Goal: Task Accomplishment & Management: Manage account settings

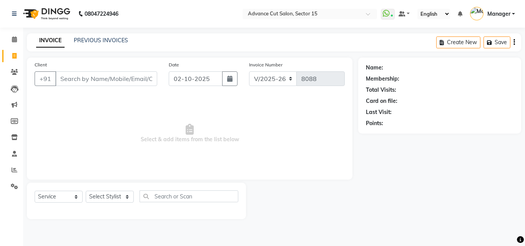
select select "6255"
select select "service"
select select "6255"
select select "service"
click at [125, 83] on input "Client" at bounding box center [106, 78] width 102 height 15
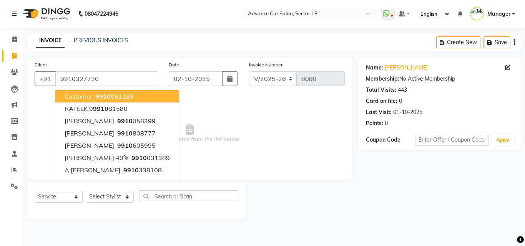
click at [253, 168] on span "Select & add items from the list below" at bounding box center [190, 133] width 310 height 77
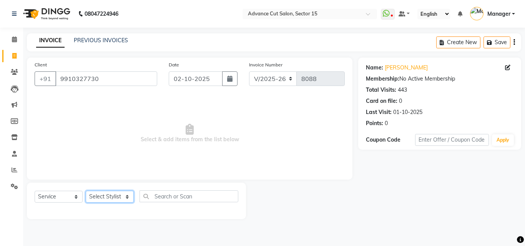
click at [109, 194] on select "Select Stylist Advance Cut [PERSON_NAME] [PERSON_NAME] [PERSON_NAME] LUCKY Mana…" at bounding box center [110, 197] width 48 height 12
click at [109, 194] on select "Select Stylist Advance Cut ASIF FARMAN HAIDER Iqbal KASHISH LUCKY Manager MANOJ…" at bounding box center [110, 197] width 48 height 12
drag, startPoint x: 198, startPoint y: 161, endPoint x: 178, endPoint y: 138, distance: 30.7
click at [187, 148] on span "Select & add items from the list below" at bounding box center [190, 133] width 310 height 77
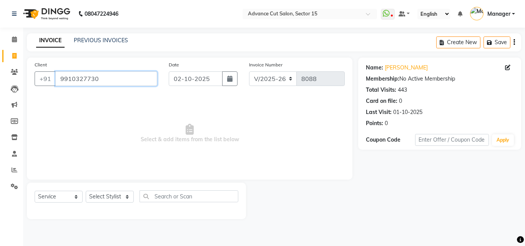
click at [129, 76] on input "9910327730" at bounding box center [106, 78] width 102 height 15
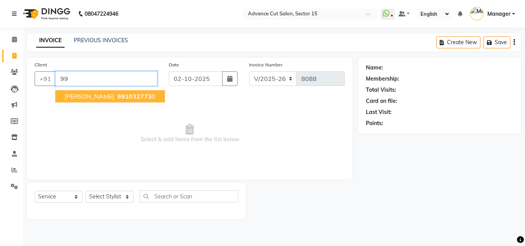
type input "9"
click at [119, 98] on span "9354029" at bounding box center [108, 97] width 27 height 8
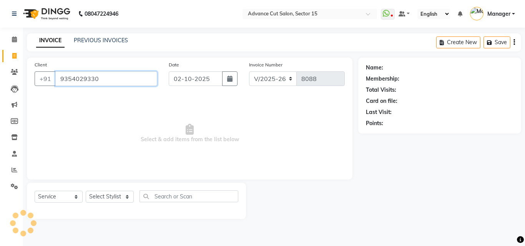
type input "9354029330"
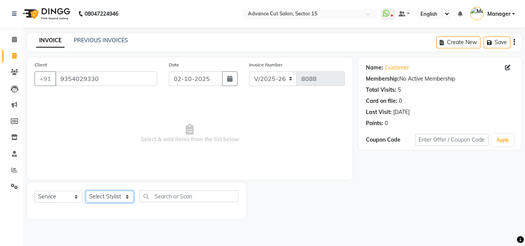
click at [116, 200] on select "Select Stylist Advance Cut ASIF FARMAN HAIDER Iqbal KASHISH LUCKY Manager MANOJ…" at bounding box center [110, 197] width 48 height 12
click at [113, 199] on select "Select Stylist Advance Cut ASIF FARMAN HAIDER Iqbal KASHISH LUCKY Manager MANOJ…" at bounding box center [110, 197] width 48 height 12
click at [112, 199] on select "Select Stylist Advance Cut ASIF FARMAN HAIDER Iqbal KASHISH LUCKY Manager MANOJ…" at bounding box center [110, 197] width 48 height 12
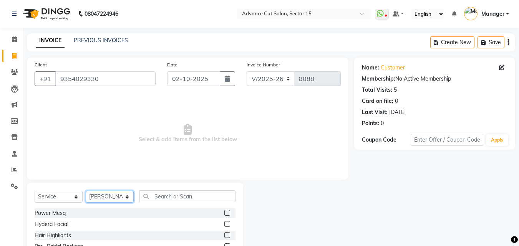
select select "46511"
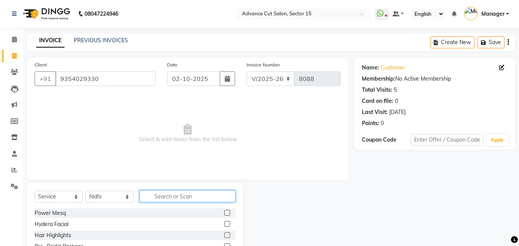
click at [189, 201] on input "text" at bounding box center [188, 197] width 96 height 12
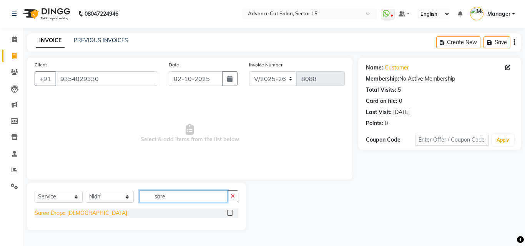
type input "sare"
click at [64, 217] on div "Saree Drape Female" at bounding box center [81, 213] width 93 height 8
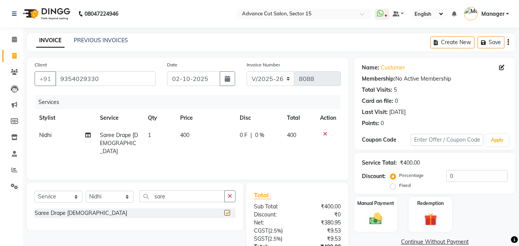
checkbox input "false"
click at [100, 199] on select "Select Stylist Advance Cut ASIF FARMAN HAIDER Iqbal KASHISH LUCKY Manager MANOJ…" at bounding box center [110, 197] width 48 height 12
select select "48002"
click at [86, 191] on select "Select Stylist Advance Cut ASIF FARMAN HAIDER Iqbal KASHISH LUCKY Manager MANOJ…" at bounding box center [110, 197] width 48 height 12
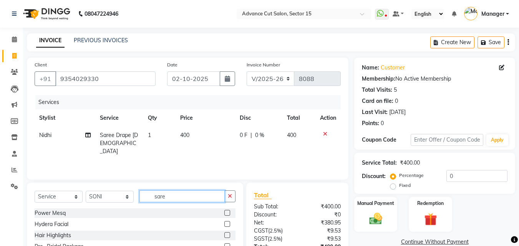
click at [181, 195] on input "sare" at bounding box center [182, 197] width 85 height 12
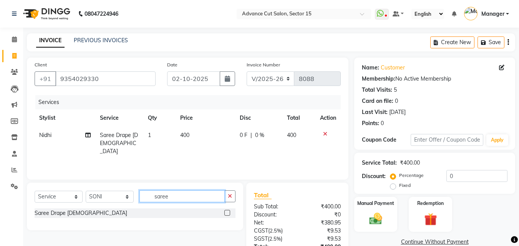
type input "sare"
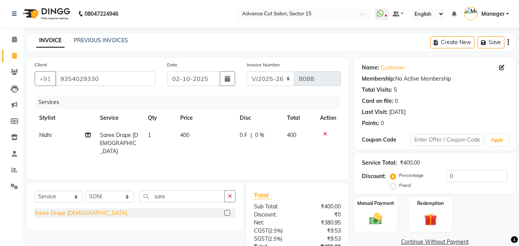
click at [80, 213] on div "Saree Drape Female" at bounding box center [81, 213] width 93 height 8
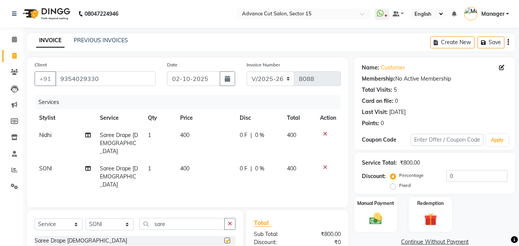
checkbox input "false"
click at [130, 219] on select "Select Stylist Advance Cut ASIF FARMAN HAIDER Iqbal KASHISH LUCKY Manager MANOJ…" at bounding box center [110, 225] width 48 height 12
select select "46509"
drag, startPoint x: 119, startPoint y: 214, endPoint x: 145, endPoint y: 216, distance: 26.6
click at [119, 219] on select "Select Stylist Advance Cut ASIF FARMAN HAIDER Iqbal KASHISH LUCKY Manager MANOJ…" at bounding box center [110, 225] width 48 height 12
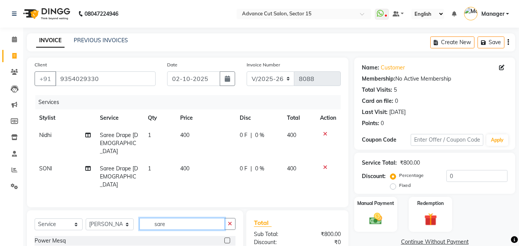
click at [223, 218] on input "sare" at bounding box center [182, 224] width 85 height 12
drag, startPoint x: 229, startPoint y: 213, endPoint x: 226, endPoint y: 216, distance: 4.1
click at [229, 221] on icon "button" at bounding box center [230, 223] width 4 height 5
click at [202, 220] on div "Select Service Product Membership Package Voucher Prepaid Gift Card Select Styl…" at bounding box center [135, 227] width 201 height 18
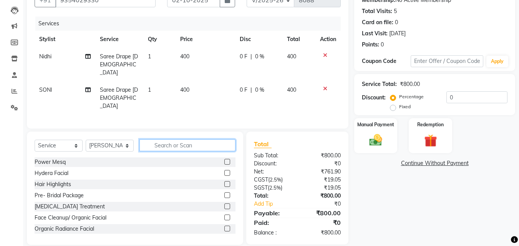
click at [189, 140] on input "text" at bounding box center [188, 146] width 96 height 12
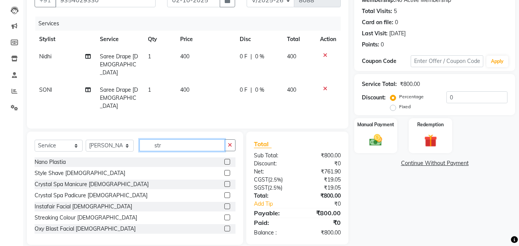
scroll to position [78, 0]
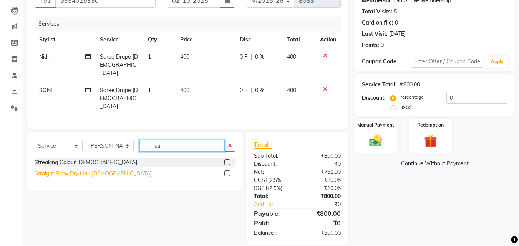
type input "str"
click at [93, 170] on div "Straight Blow Dry Hair Female" at bounding box center [93, 174] width 117 height 8
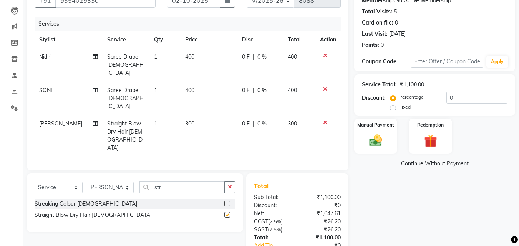
checkbox input "false"
click at [115, 182] on select "Select Stylist Advance Cut ASIF FARMAN HAIDER Iqbal KASHISH LUCKY Manager MANOJ…" at bounding box center [110, 188] width 48 height 12
select select "91523"
click at [86, 182] on select "Select Stylist Advance Cut ASIF FARMAN HAIDER Iqbal KASHISH LUCKY Manager MANOJ…" at bounding box center [110, 188] width 48 height 12
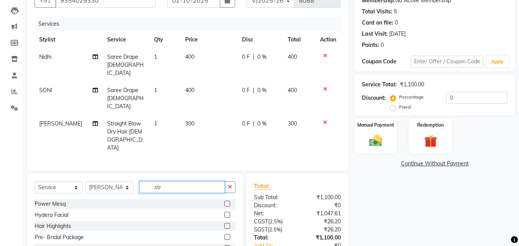
click at [196, 181] on input "str" at bounding box center [182, 187] width 85 height 12
type input "str"
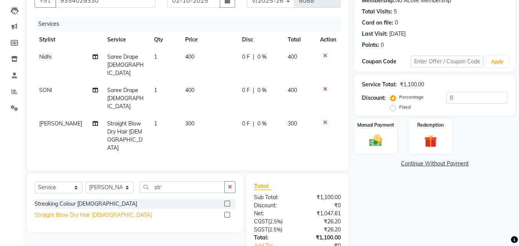
click at [108, 211] on div "Straight Blow Dry Hair Female" at bounding box center [93, 215] width 117 height 8
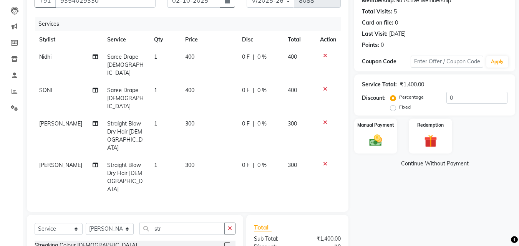
checkbox input "false"
click at [380, 134] on img at bounding box center [376, 140] width 22 height 15
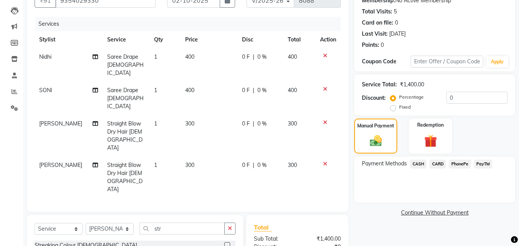
click at [485, 162] on span "PayTM" at bounding box center [483, 164] width 18 height 9
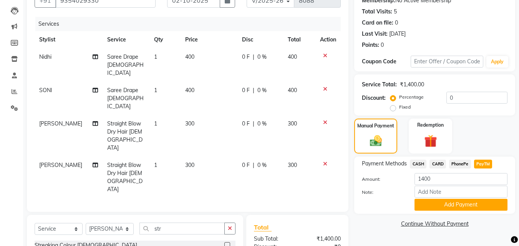
click at [422, 172] on div "Payment Methods CASH CARD PhonePe PayTM Amount: 1400 Note: Add Payment" at bounding box center [435, 185] width 146 height 51
click at [431, 178] on input "1400" at bounding box center [461, 179] width 93 height 12
type input "1000"
drag, startPoint x: 467, startPoint y: 204, endPoint x: 450, endPoint y: 188, distance: 23.6
click at [467, 205] on button "Add Payment" at bounding box center [461, 205] width 93 height 12
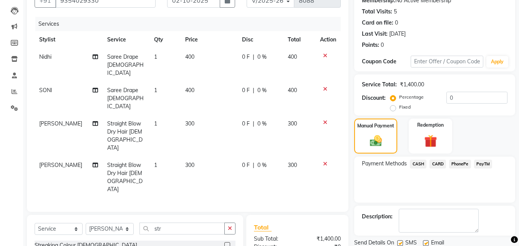
click at [422, 166] on span "CASH" at bounding box center [418, 164] width 17 height 9
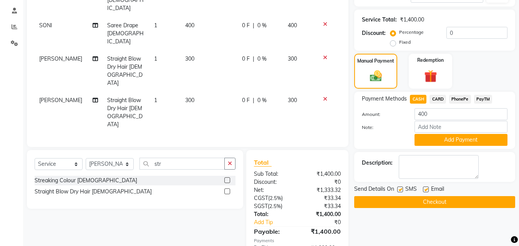
scroll to position [161, 0]
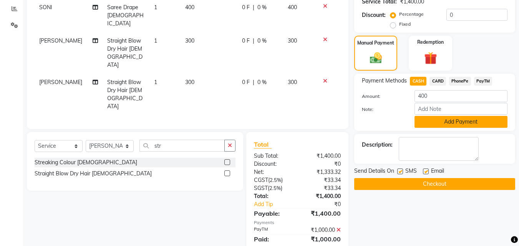
click at [466, 125] on button "Add Payment" at bounding box center [461, 122] width 93 height 12
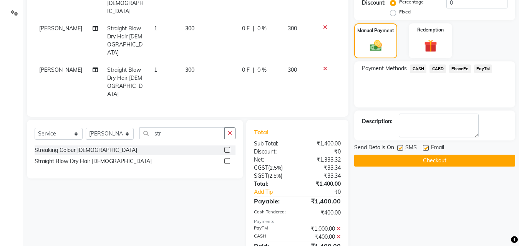
scroll to position [181, 0]
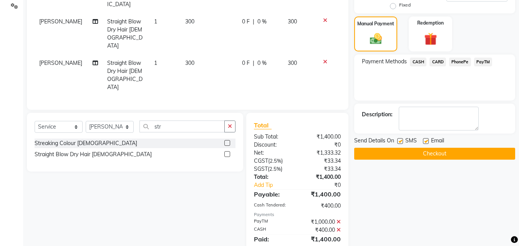
click at [465, 150] on button "Checkout" at bounding box center [434, 154] width 161 height 12
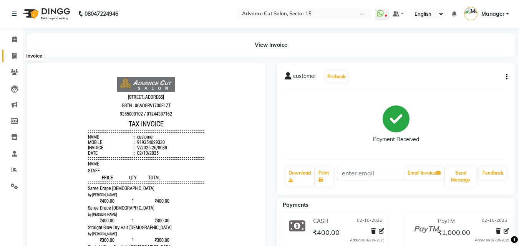
click at [11, 57] on span at bounding box center [14, 56] width 13 height 9
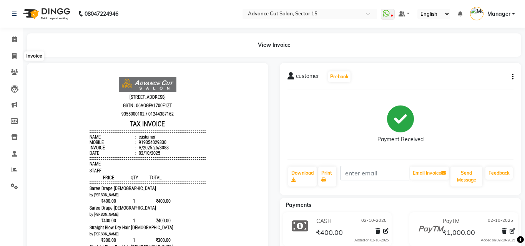
select select "6255"
select select "service"
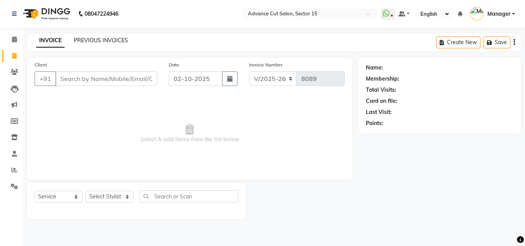
click at [113, 37] on link "PREVIOUS INVOICES" at bounding box center [101, 40] width 54 height 7
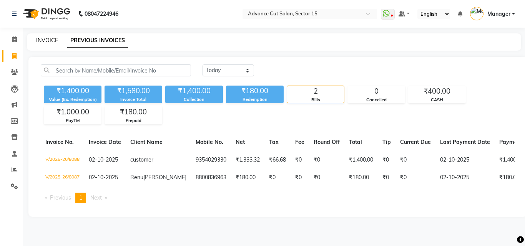
click at [52, 39] on link "INVOICE" at bounding box center [47, 40] width 22 height 7
select select "6255"
select select "service"
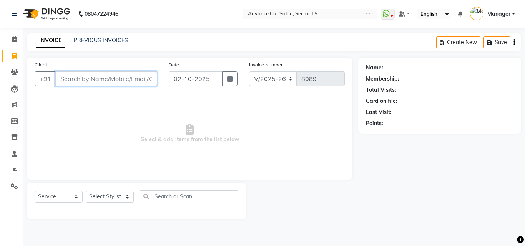
drag, startPoint x: 130, startPoint y: 72, endPoint x: 126, endPoint y: 81, distance: 9.5
click at [129, 78] on input "Client" at bounding box center [106, 78] width 102 height 15
click at [125, 80] on input "Client" at bounding box center [106, 78] width 102 height 15
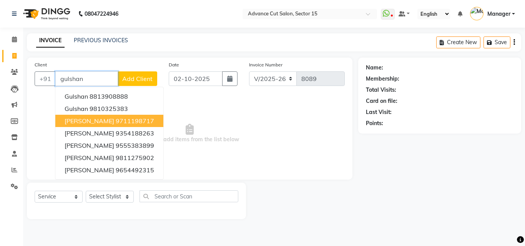
click at [142, 123] on ngb-highlight "9711198717" at bounding box center [135, 121] width 38 height 8
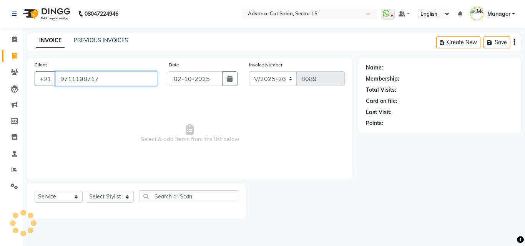
type input "9711198717"
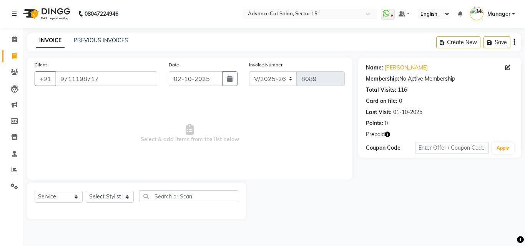
click at [390, 134] on icon "button" at bounding box center [387, 134] width 5 height 5
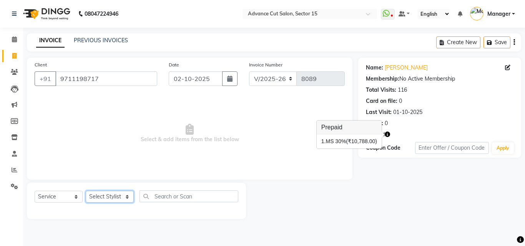
click at [117, 196] on select "Select Stylist Advance Cut ASIF FARMAN HAIDER Iqbal KASHISH LUCKY Manager MANOJ…" at bounding box center [110, 197] width 48 height 12
select select "46503"
drag, startPoint x: 113, startPoint y: 195, endPoint x: 132, endPoint y: 197, distance: 19.3
click at [113, 195] on select "Select Stylist Advance Cut ASIF FARMAN HAIDER Iqbal KASHISH LUCKY Manager MANOJ…" at bounding box center [110, 197] width 48 height 12
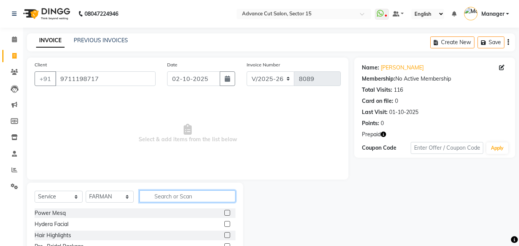
click at [176, 197] on input "text" at bounding box center [188, 197] width 96 height 12
click at [405, 67] on link "Gulshan Yadav" at bounding box center [402, 68] width 43 height 8
click at [178, 192] on input "text" at bounding box center [188, 197] width 96 height 12
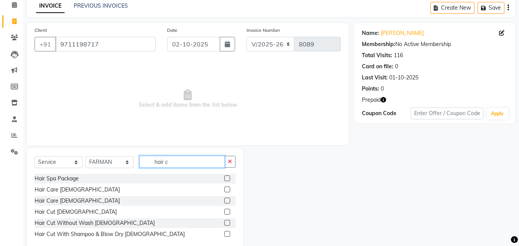
scroll to position [51, 0]
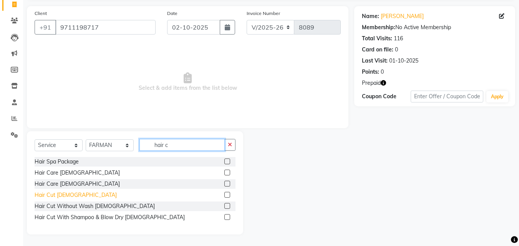
type input "hair c"
click at [61, 197] on div "Hair Cut [DEMOGRAPHIC_DATA]" at bounding box center [76, 195] width 82 height 8
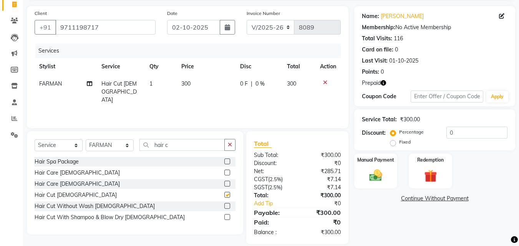
checkbox input "false"
click at [227, 148] on button "button" at bounding box center [229, 145] width 11 height 12
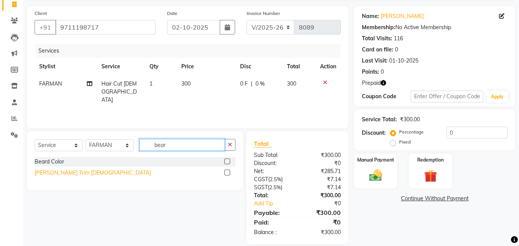
type input "bear"
drag, startPoint x: 51, startPoint y: 176, endPoint x: 87, endPoint y: 173, distance: 36.7
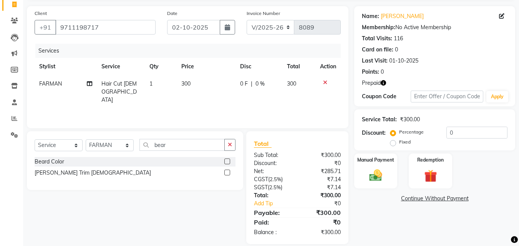
click at [51, 176] on div "Beard Trim Male" at bounding box center [93, 173] width 116 height 8
checkbox input "false"
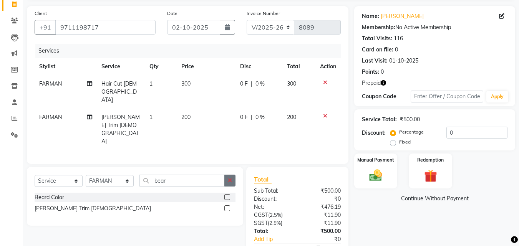
click at [228, 175] on button "button" at bounding box center [229, 181] width 11 height 12
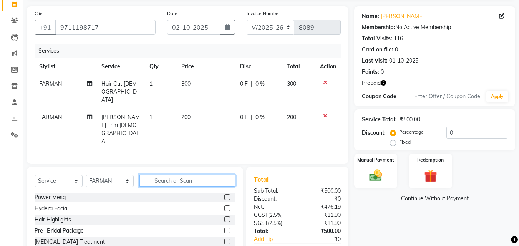
click at [224, 175] on input "text" at bounding box center [188, 181] width 96 height 12
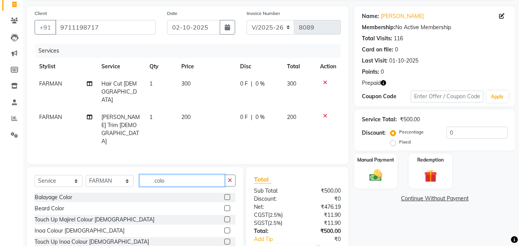
type input "colo"
click at [50, 226] on div "Inoa Colour Male" at bounding box center [135, 231] width 201 height 10
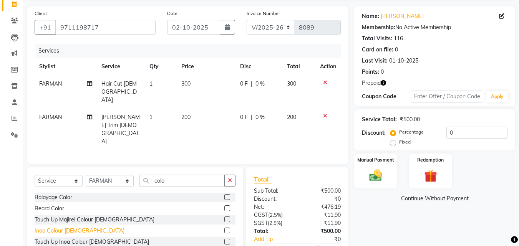
click at [58, 227] on div "Inoa Colour Male" at bounding box center [80, 231] width 90 height 8
checkbox input "false"
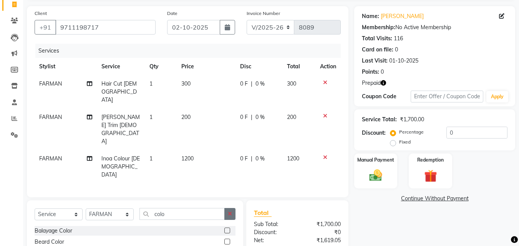
click at [230, 211] on icon "button" at bounding box center [230, 213] width 4 height 5
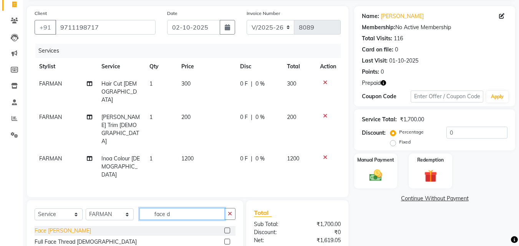
type input "face d"
click at [45, 227] on div "Face De-Tan" at bounding box center [63, 231] width 56 height 8
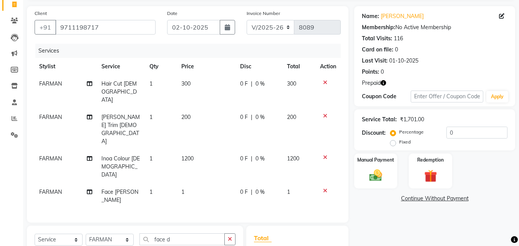
checkbox input "false"
click at [199, 184] on td "1" at bounding box center [206, 196] width 59 height 25
select select "46503"
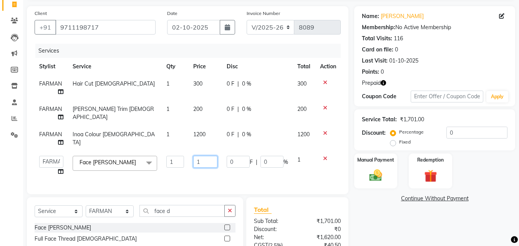
click at [208, 159] on input "1" at bounding box center [205, 162] width 25 height 12
type input "800"
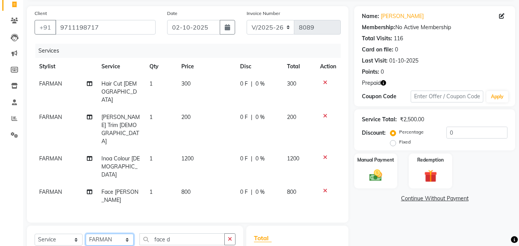
click at [125, 234] on select "Select Stylist Advance Cut ASIF FARMAN HAIDER Iqbal KASHISH LUCKY Manager MANOJ…" at bounding box center [110, 240] width 48 height 12
click at [123, 234] on select "Select Stylist Advance Cut ASIF FARMAN HAIDER Iqbal KASHISH LUCKY Manager MANOJ…" at bounding box center [110, 240] width 48 height 12
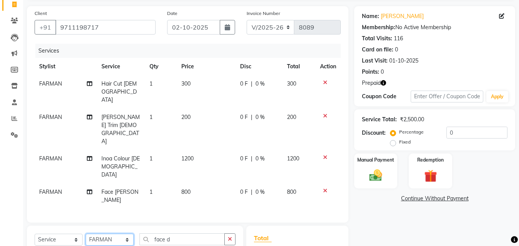
click at [123, 234] on select "Select Stylist Advance Cut ASIF FARMAN HAIDER Iqbal KASHISH LUCKY Manager MANOJ…" at bounding box center [110, 240] width 48 height 12
select select "85929"
click at [219, 234] on input "face d" at bounding box center [182, 240] width 85 height 12
click at [212, 234] on input "face d" at bounding box center [182, 240] width 85 height 12
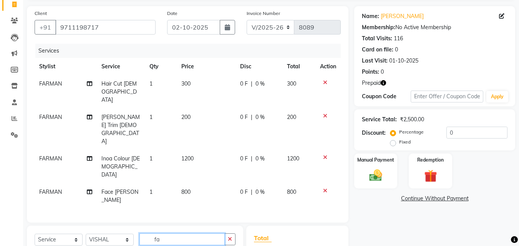
type input "f"
type input "normal p"
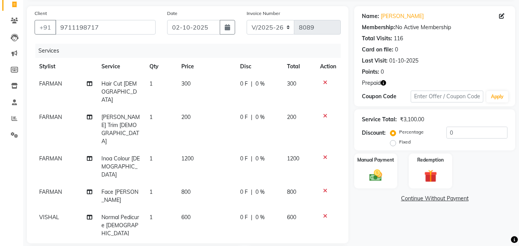
checkbox input "false"
click at [202, 184] on td "800" at bounding box center [206, 196] width 59 height 25
select select "46503"
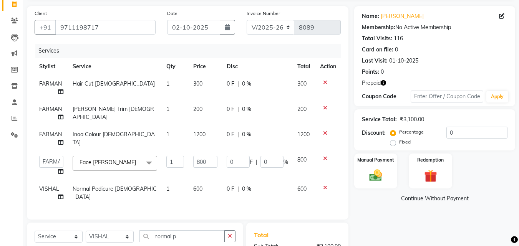
click at [204, 152] on td "800" at bounding box center [206, 165] width 34 height 29
click at [199, 156] on td "800" at bounding box center [206, 165] width 34 height 29
click at [199, 163] on input "800" at bounding box center [205, 162] width 25 height 12
type input "500"
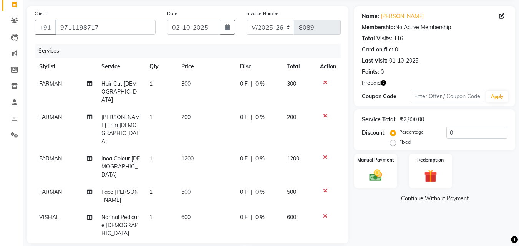
click at [395, 225] on div "Name: Gulshan Yadav Membership: No Active Membership Total Visits: 116 Card on …" at bounding box center [437, 183] width 167 height 354
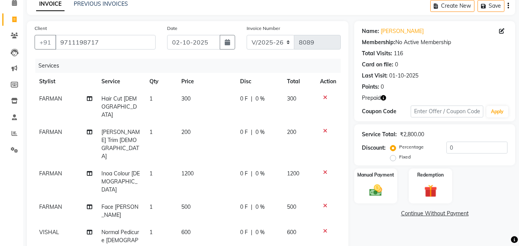
scroll to position [0, 0]
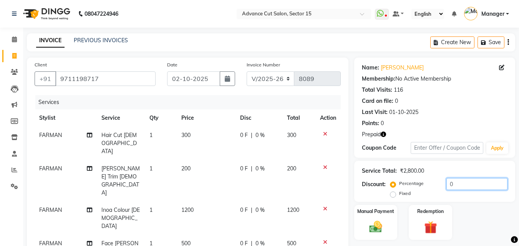
click at [447, 185] on input "0" at bounding box center [477, 184] width 61 height 12
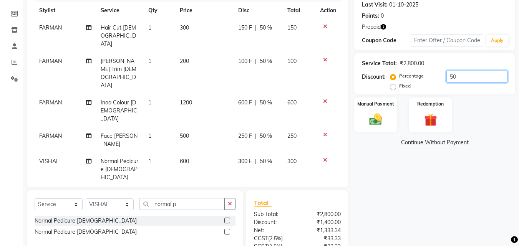
scroll to position [138, 0]
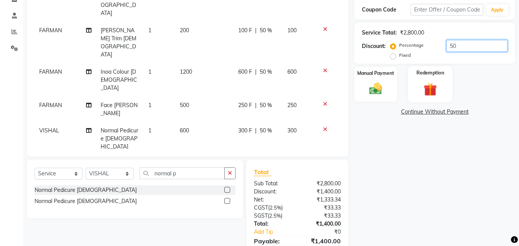
type input "50"
click at [440, 85] on img at bounding box center [431, 89] width 22 height 17
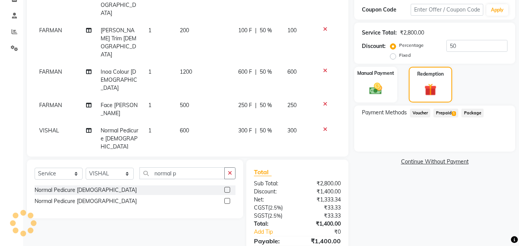
click at [448, 115] on span "Prepaid 1" at bounding box center [445, 113] width 25 height 9
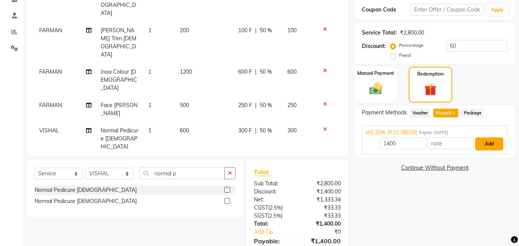
click at [482, 146] on button "Add" at bounding box center [489, 144] width 28 height 13
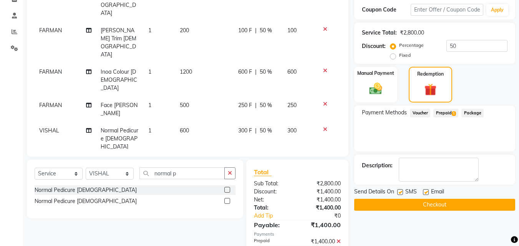
click at [456, 206] on button "Checkout" at bounding box center [434, 205] width 161 height 12
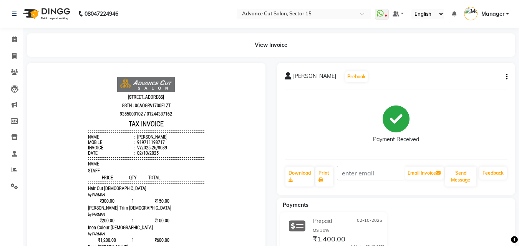
click at [0, 60] on li "Invoice" at bounding box center [11, 56] width 23 height 17
click at [8, 56] on span at bounding box center [14, 56] width 13 height 9
select select "service"
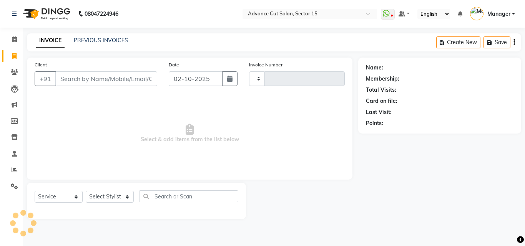
type input "8090"
select select "6255"
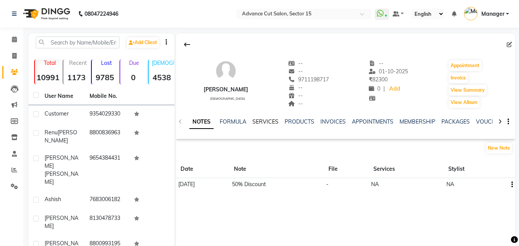
click at [272, 120] on link "SERVICES" at bounding box center [265, 121] width 26 height 7
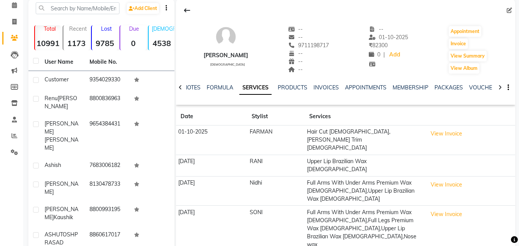
scroll to position [46, 0]
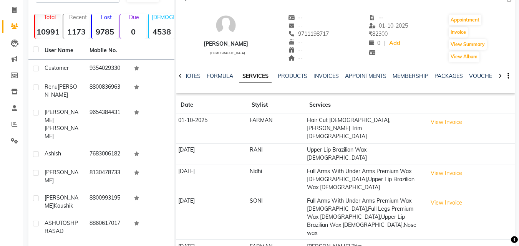
drag, startPoint x: 490, startPoint y: 228, endPoint x: 496, endPoint y: 224, distance: 7.1
select select "50"
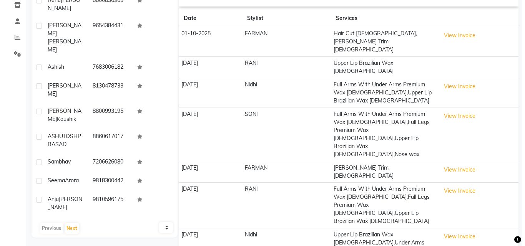
scroll to position [137, 0]
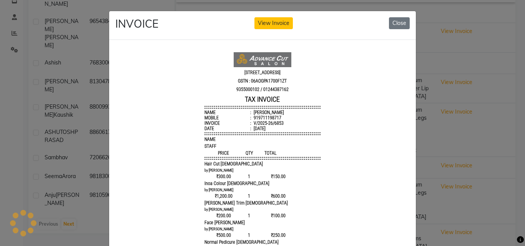
scroll to position [0, 0]
click at [398, 15] on div "INVOICE View Invoice Close" at bounding box center [262, 25] width 307 height 29
click at [399, 19] on button "Close" at bounding box center [399, 23] width 21 height 12
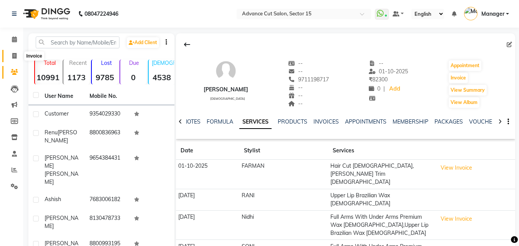
click at [10, 57] on span at bounding box center [14, 56] width 13 height 9
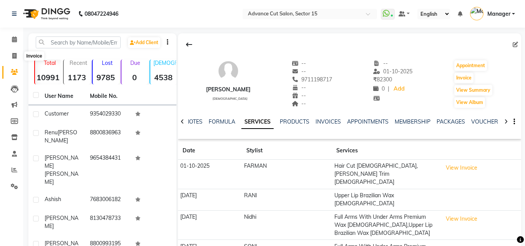
select select "service"
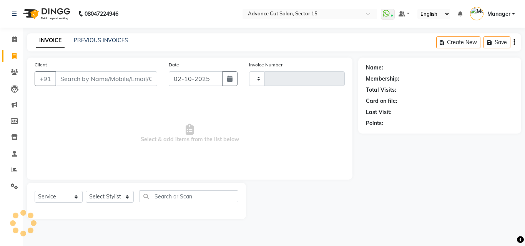
type input "8090"
select select "6255"
click at [62, 41] on link "INVOICE" at bounding box center [50, 41] width 28 height 14
click at [118, 76] on input "Client" at bounding box center [106, 78] width 102 height 15
click at [118, 81] on input "Client" at bounding box center [106, 78] width 102 height 15
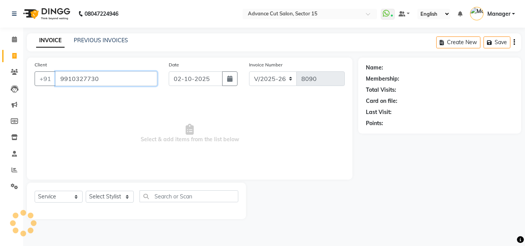
type input "9910327730"
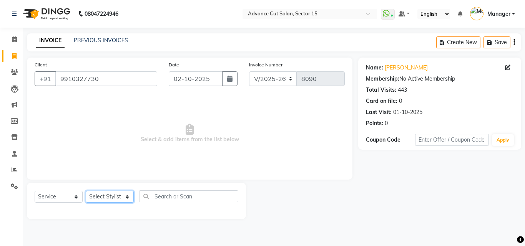
drag, startPoint x: 124, startPoint y: 199, endPoint x: 120, endPoint y: 197, distance: 5.0
click at [123, 199] on select "Select Stylist Advance Cut ASIF FARMAN HAIDER Iqbal KASHISH LUCKY Manager MANOJ…" at bounding box center [110, 197] width 48 height 12
click at [119, 197] on select "Select Stylist Advance Cut ASIF FARMAN HAIDER Iqbal KASHISH LUCKY Manager MANOJ…" at bounding box center [110, 197] width 48 height 12
click at [118, 198] on select "Select Stylist Advance Cut ASIF FARMAN HAIDER Iqbal KASHISH LUCKY Manager MANOJ…" at bounding box center [110, 197] width 48 height 12
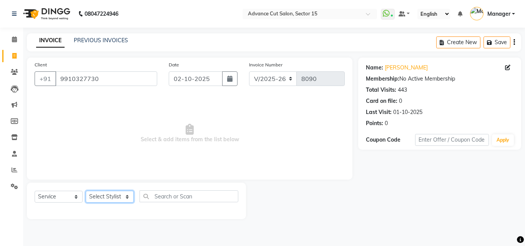
click at [118, 198] on select "Select Stylist Advance Cut ASIF FARMAN HAIDER Iqbal KASHISH LUCKY Manager MANOJ…" at bounding box center [110, 197] width 48 height 12
click at [118, 196] on select "Select Stylist Advance Cut ASIF FARMAN HAIDER Iqbal KASHISH LUCKY Manager MANOJ…" at bounding box center [110, 197] width 48 height 12
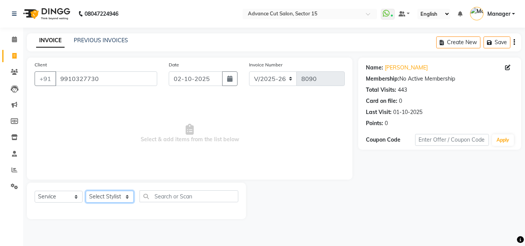
click at [118, 196] on select "Select Stylist Advance Cut ASIF FARMAN HAIDER Iqbal KASHISH LUCKY Manager MANOJ…" at bounding box center [110, 197] width 48 height 12
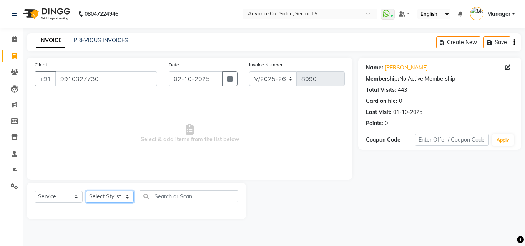
click at [118, 196] on select "Select Stylist Advance Cut ASIF FARMAN HAIDER Iqbal KASHISH LUCKY Manager MANOJ…" at bounding box center [110, 197] width 48 height 12
click at [120, 197] on select "Select Stylist Advance Cut ASIF FARMAN HAIDER Iqbal KASHISH LUCKY Manager MANOJ…" at bounding box center [110, 197] width 48 height 12
click at [112, 194] on select "Select Stylist Advance Cut ASIF FARMAN HAIDER Iqbal KASHISH LUCKY Manager MANOJ…" at bounding box center [110, 197] width 48 height 12
click at [112, 195] on select "Select Stylist Advance Cut ASIF FARMAN HAIDER Iqbal KASHISH LUCKY Manager MANOJ…" at bounding box center [110, 197] width 48 height 12
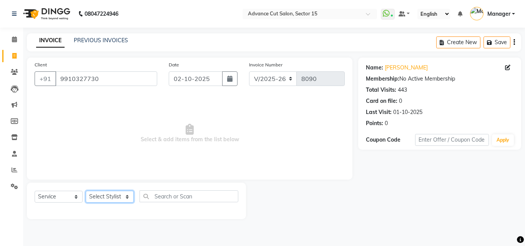
click at [112, 195] on select "Select Stylist Advance Cut ASIF FARMAN HAIDER Iqbal KASHISH LUCKY Manager MANOJ…" at bounding box center [110, 197] width 48 height 12
select select "46509"
drag, startPoint x: 113, startPoint y: 196, endPoint x: 151, endPoint y: 191, distance: 37.6
click at [113, 196] on select "Select Stylist Advance Cut ASIF FARMAN HAIDER Iqbal KASHISH LUCKY Manager MANOJ…" at bounding box center [110, 197] width 48 height 12
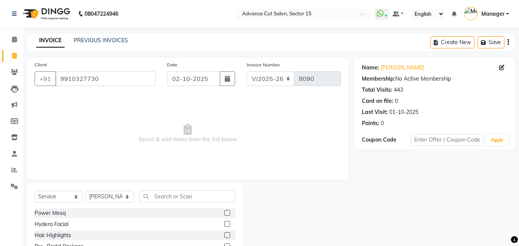
click at [194, 189] on div "Select Service Product Membership Package Voucher Prepaid Gift Card Select Styl…" at bounding box center [135, 239] width 216 height 113
click at [188, 198] on input "text" at bounding box center [188, 197] width 96 height 12
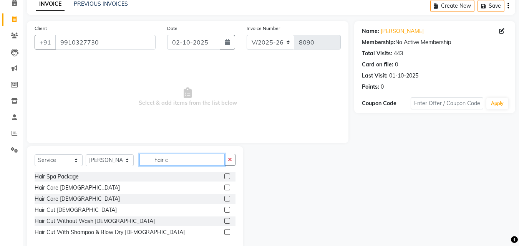
scroll to position [51, 0]
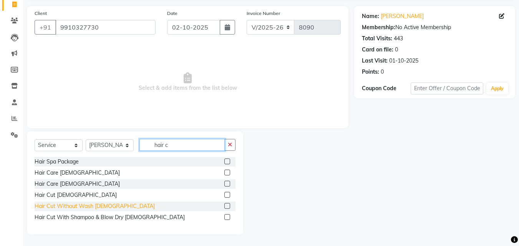
type input "hair c"
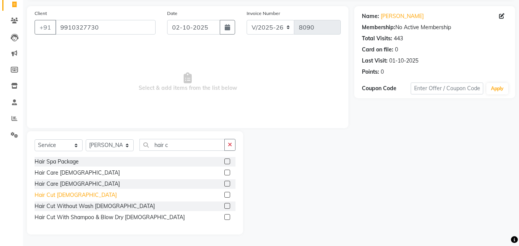
drag, startPoint x: 49, startPoint y: 203, endPoint x: 49, endPoint y: 198, distance: 5.4
click at [49, 202] on div "Hair Cut Without Wash Female" at bounding box center [135, 207] width 201 height 10
click at [49, 198] on div "Hair Cut [DEMOGRAPHIC_DATA]" at bounding box center [76, 195] width 82 height 8
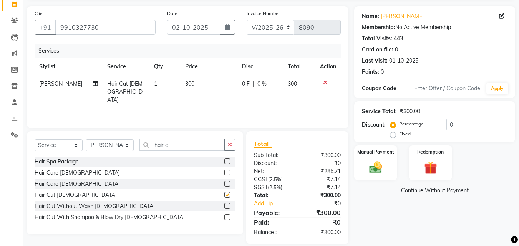
checkbox input "false"
click at [231, 145] on icon "button" at bounding box center [230, 144] width 4 height 5
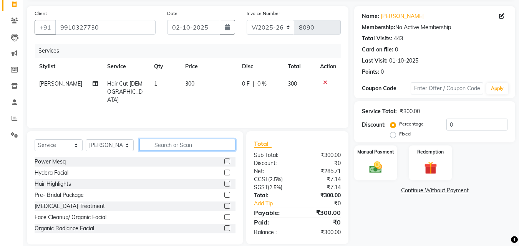
click at [221, 143] on input "text" at bounding box center [188, 145] width 96 height 12
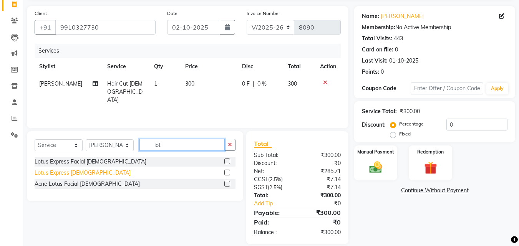
type input "lot"
click at [78, 173] on div "Lotus Express Male" at bounding box center [83, 173] width 96 height 8
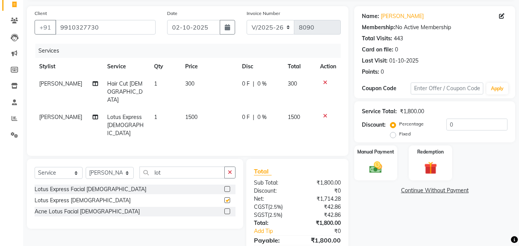
checkbox input "false"
click at [371, 160] on img at bounding box center [376, 167] width 22 height 15
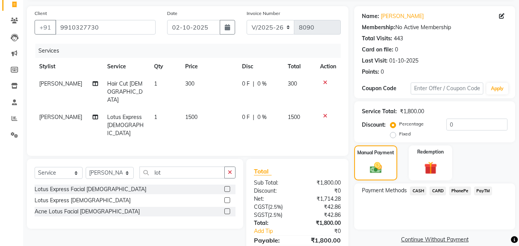
click at [485, 189] on span "PayTM" at bounding box center [483, 191] width 18 height 9
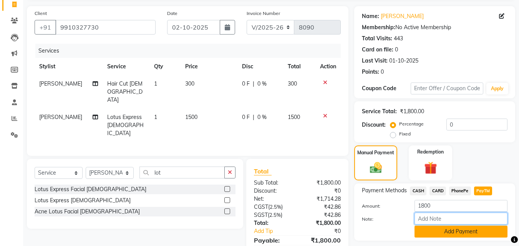
drag, startPoint x: 473, startPoint y: 226, endPoint x: 473, endPoint y: 231, distance: 5.8
click at [473, 231] on div "Amount: 1800 Note: Add Payment" at bounding box center [435, 219] width 146 height 38
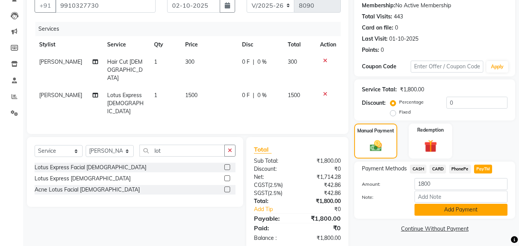
click at [472, 209] on button "Add Payment" at bounding box center [461, 210] width 93 height 12
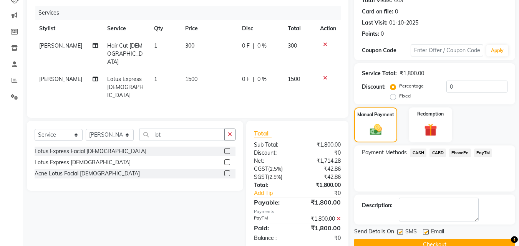
scroll to position [106, 0]
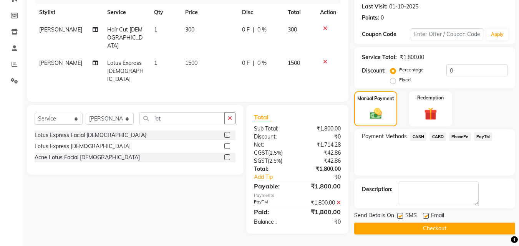
click at [467, 232] on button "Checkout" at bounding box center [434, 229] width 161 height 12
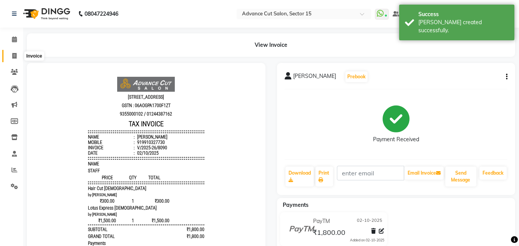
click at [20, 55] on span at bounding box center [14, 56] width 13 height 9
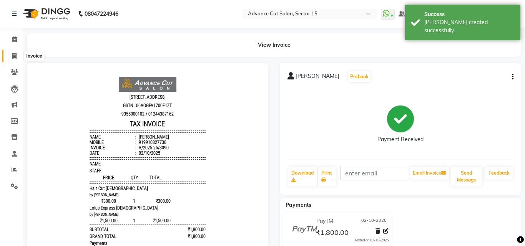
select select "6255"
select select "service"
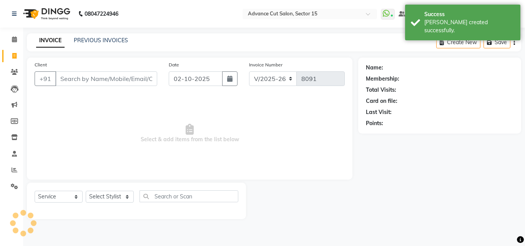
click at [97, 81] on input "Client" at bounding box center [106, 78] width 102 height 15
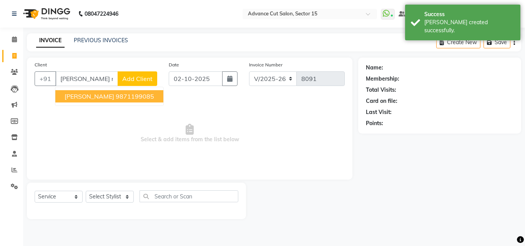
click at [138, 96] on button "Risha Malik 9871199085" at bounding box center [109, 96] width 108 height 12
type input "9871199085"
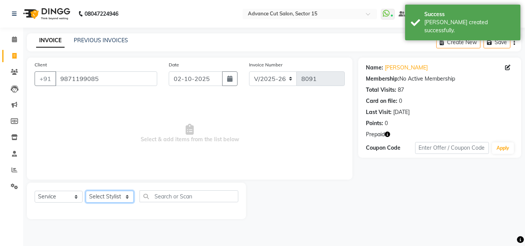
click at [110, 194] on select "Select Stylist Advance Cut ASIF FARMAN HAIDER Iqbal KASHISH LUCKY Manager MANOJ…" at bounding box center [110, 197] width 48 height 12
select select "78122"
click at [111, 193] on select "Select Stylist Advance Cut ASIF FARMAN HAIDER Iqbal KASHISH LUCKY Manager MANOJ…" at bounding box center [110, 197] width 48 height 12
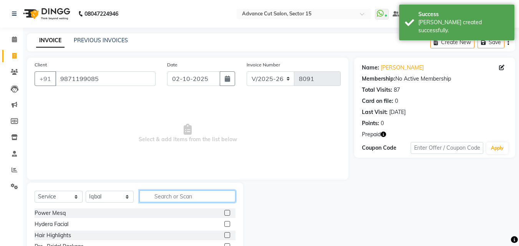
click at [201, 194] on input "text" at bounding box center [188, 197] width 96 height 12
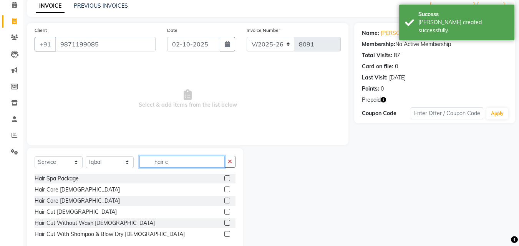
scroll to position [51, 0]
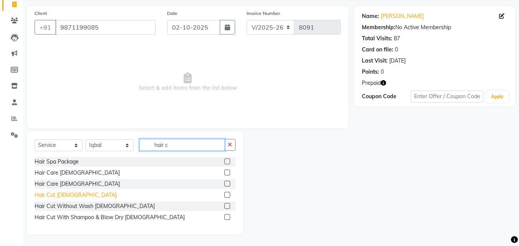
type input "hair c"
click at [53, 198] on div "Hair Cut [DEMOGRAPHIC_DATA]" at bounding box center [76, 195] width 82 height 8
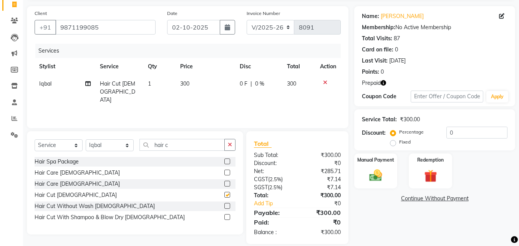
checkbox input "false"
click at [231, 142] on icon "button" at bounding box center [230, 144] width 4 height 5
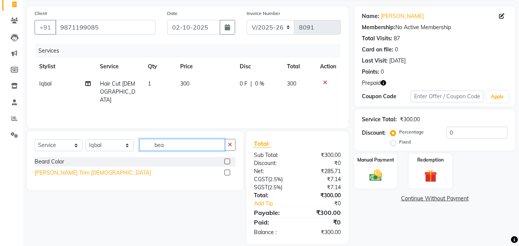
type input "bea"
click at [46, 171] on div "[PERSON_NAME] Trim [DEMOGRAPHIC_DATA]" at bounding box center [93, 173] width 116 height 8
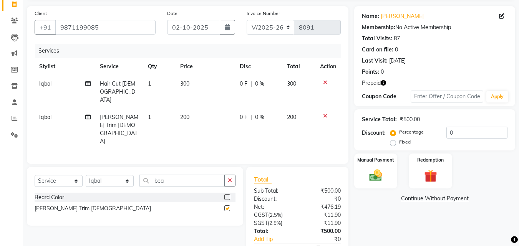
checkbox input "false"
click at [105, 175] on div "Select Service Product Membership Package Voucher Prepaid Gift Card Select Styl…" at bounding box center [135, 184] width 201 height 18
click at [107, 175] on select "Select Stylist Advance Cut ASIF FARMAN HAIDER Iqbal KASHISH LUCKY Manager MANOJ…" at bounding box center [110, 181] width 48 height 12
select select "46508"
drag, startPoint x: 107, startPoint y: 155, endPoint x: 186, endPoint y: 154, distance: 79.6
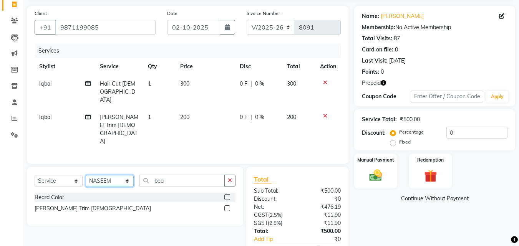
click at [108, 175] on select "Select Stylist Advance Cut ASIF FARMAN HAIDER Iqbal KASHISH LUCKY Manager MANOJ…" at bounding box center [110, 181] width 48 height 12
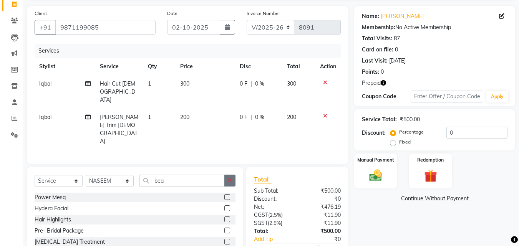
click at [234, 175] on button "button" at bounding box center [229, 181] width 11 height 12
click at [204, 175] on input "text" at bounding box center [188, 181] width 96 height 12
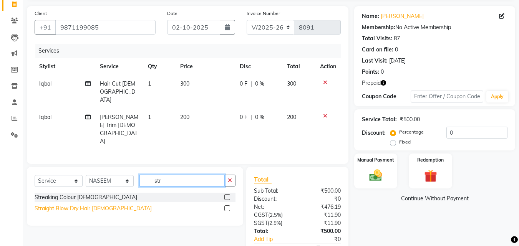
type input "str"
click at [97, 205] on div "Straight Blow Dry Hair [DEMOGRAPHIC_DATA]" at bounding box center [93, 209] width 117 height 8
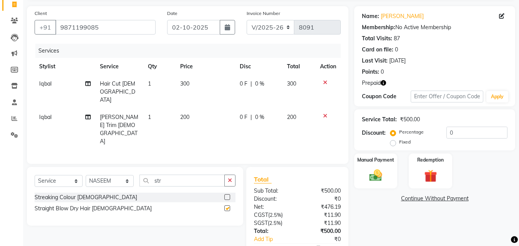
checkbox input "false"
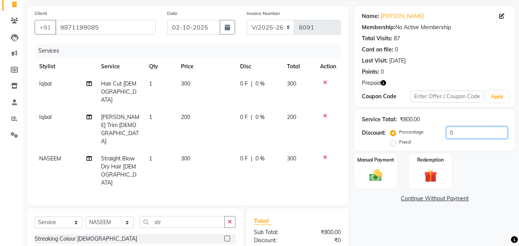
click at [458, 131] on input "0" at bounding box center [477, 133] width 61 height 12
click at [447, 134] on input "0" at bounding box center [477, 133] width 61 height 12
type input "50"
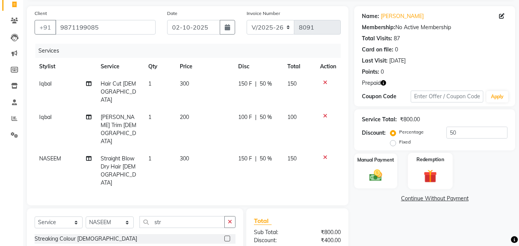
click at [444, 175] on div "Redemption" at bounding box center [430, 171] width 45 height 37
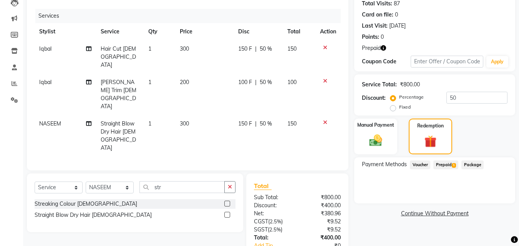
scroll to position [104, 0]
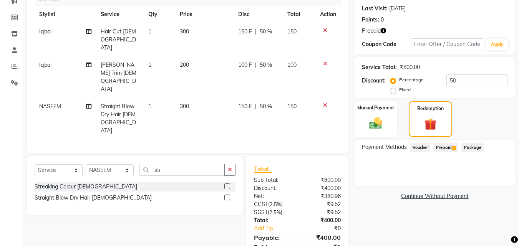
click at [451, 150] on span "Prepaid 1" at bounding box center [445, 147] width 25 height 9
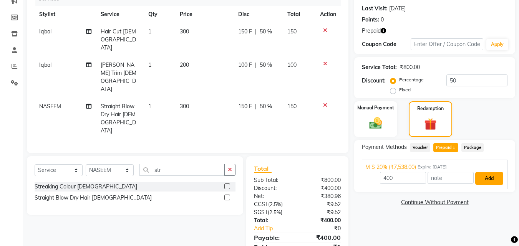
click at [500, 175] on button "Add" at bounding box center [489, 178] width 28 height 13
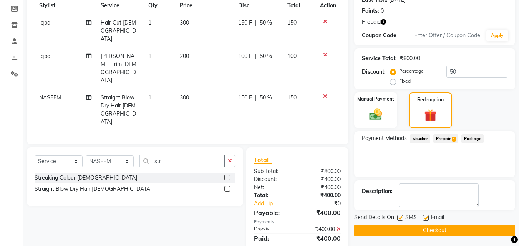
scroll to position [115, 0]
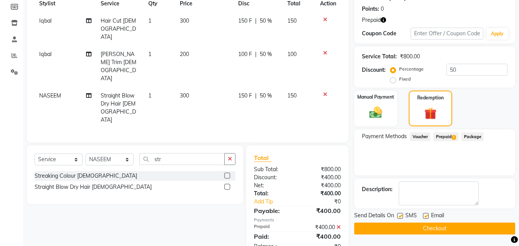
click at [467, 224] on button "Checkout" at bounding box center [434, 229] width 161 height 12
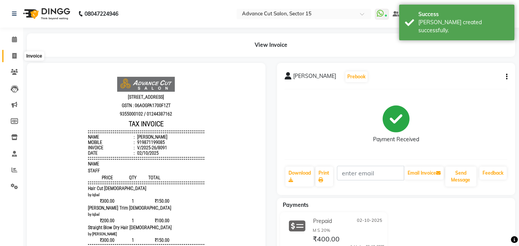
click at [13, 55] on icon at bounding box center [14, 56] width 4 height 6
select select "service"
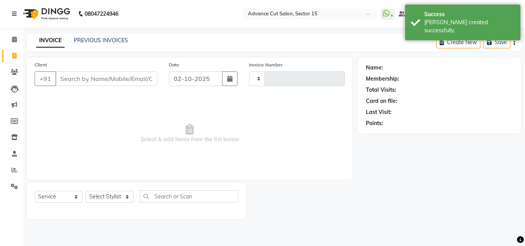
type input "8092"
select select "6255"
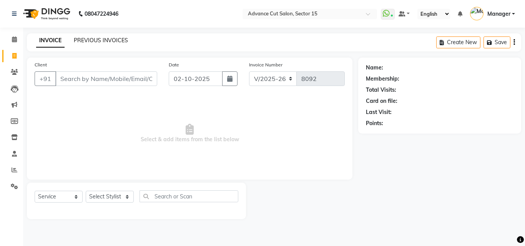
click at [96, 43] on link "PREVIOUS INVOICES" at bounding box center [101, 40] width 54 height 7
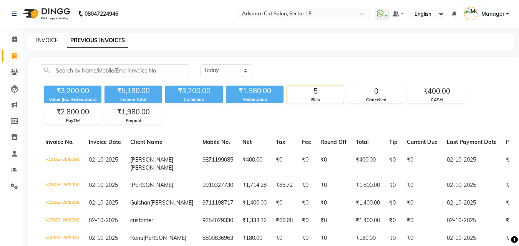
click at [46, 42] on link "INVOICE" at bounding box center [47, 40] width 22 height 7
select select "service"
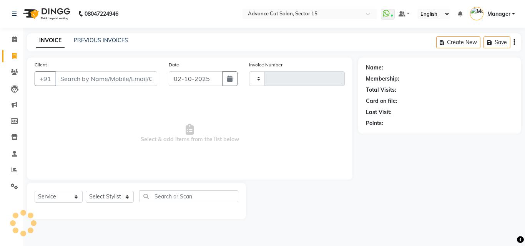
type input "8092"
select select "6255"
click at [106, 37] on div "PREVIOUS INVOICES" at bounding box center [101, 41] width 54 height 8
click at [108, 37] on div "PREVIOUS INVOICES" at bounding box center [101, 41] width 54 height 8
click at [108, 38] on link "PREVIOUS INVOICES" at bounding box center [101, 40] width 54 height 7
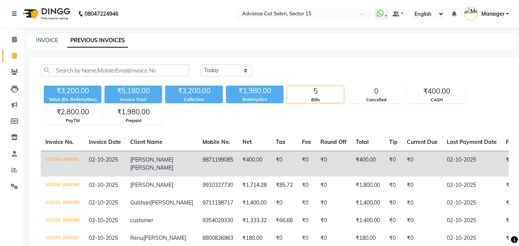
click at [271, 157] on td "₹0" at bounding box center [284, 164] width 26 height 26
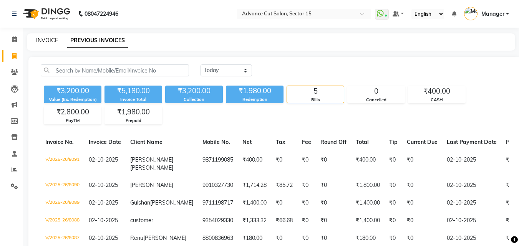
click at [57, 39] on link "INVOICE" at bounding box center [47, 40] width 22 height 7
select select "6255"
select select "service"
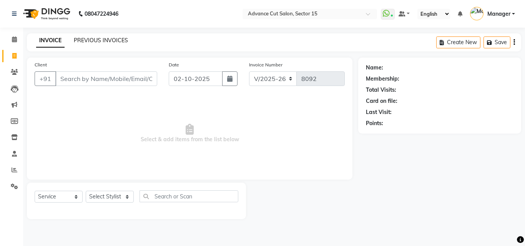
click at [101, 41] on link "PREVIOUS INVOICES" at bounding box center [101, 40] width 54 height 7
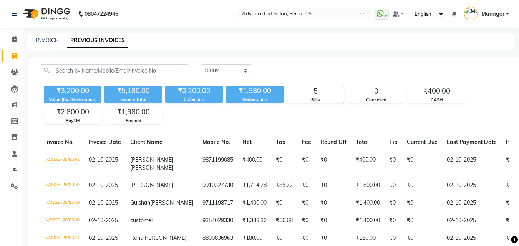
scroll to position [49, 0]
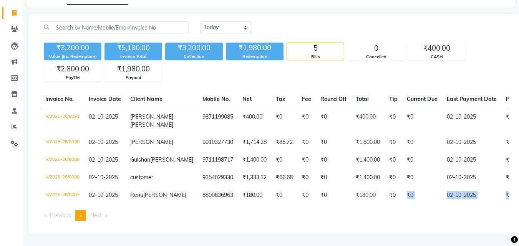
drag, startPoint x: 377, startPoint y: 197, endPoint x: 466, endPoint y: 205, distance: 89.9
click at [466, 205] on div "Invoice No. Invoice Date Client Name Mobile No. Net Tax Fee Round Off Total Tip…" at bounding box center [274, 159] width 477 height 136
click at [384, 214] on ul "Previous page 1 / 1 You're on page 1 Next page" at bounding box center [275, 216] width 468 height 10
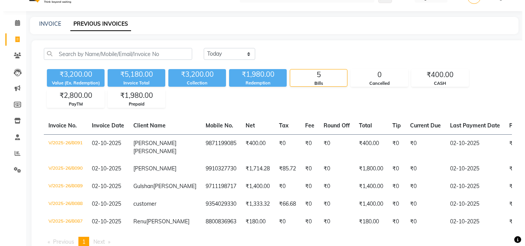
scroll to position [0, 0]
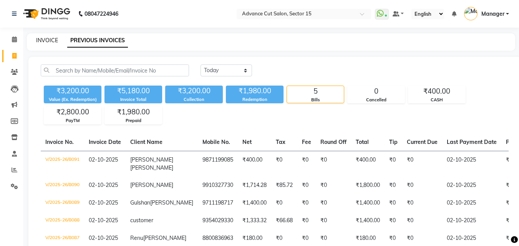
click at [47, 42] on link "INVOICE" at bounding box center [47, 40] width 22 height 7
select select "service"
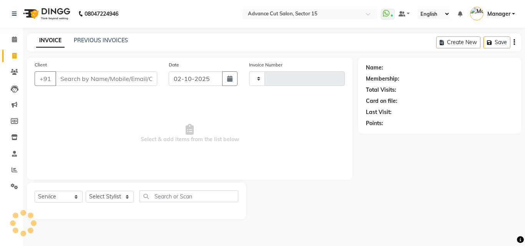
type input "8092"
select select "6255"
type input "s"
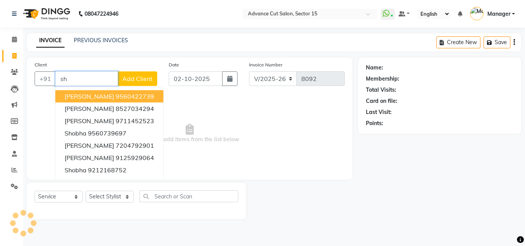
type input "s"
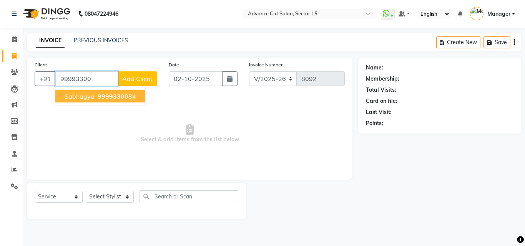
click at [130, 96] on ngb-highlight "99993300 84" at bounding box center [116, 97] width 40 height 8
type input "9999330084"
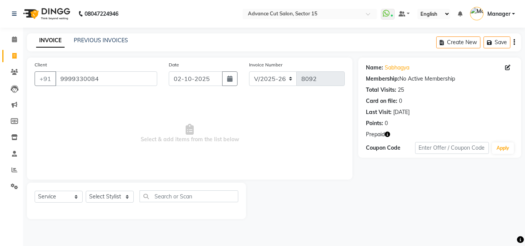
click at [385, 135] on icon "button" at bounding box center [387, 134] width 5 height 5
click at [16, 53] on icon at bounding box center [14, 56] width 4 height 6
click at [405, 70] on link "Sabhagya" at bounding box center [397, 68] width 25 height 8
click at [10, 56] on span at bounding box center [14, 56] width 13 height 9
select select "service"
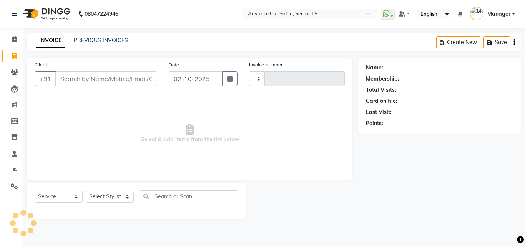
type input "8093"
select select "6255"
click at [115, 71] on div "Client +91" at bounding box center [96, 77] width 134 height 32
click at [122, 79] on input "Client" at bounding box center [106, 78] width 102 height 15
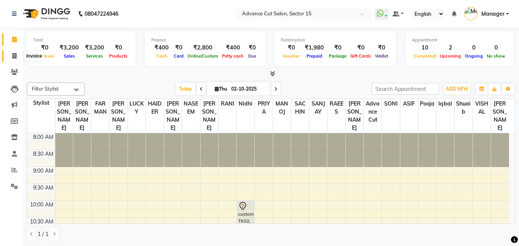
click at [13, 56] on icon at bounding box center [14, 56] width 4 height 6
select select "service"
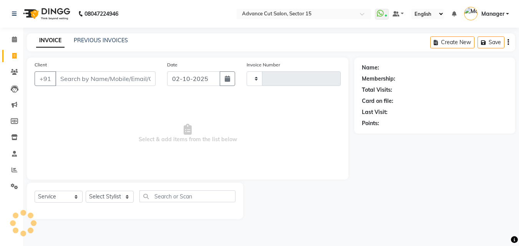
type input "8092"
select select "6255"
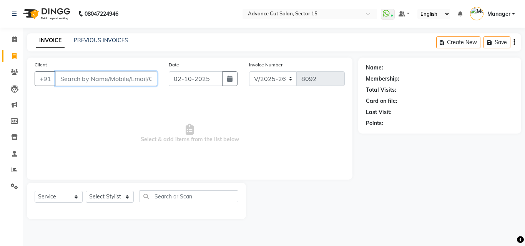
click at [146, 81] on input "Client" at bounding box center [106, 78] width 102 height 15
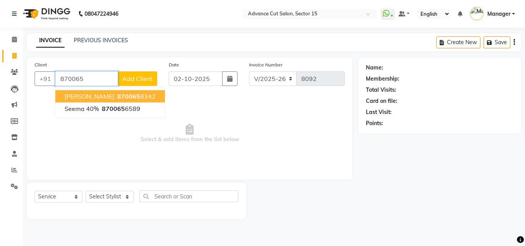
click at [117, 98] on span "870065" at bounding box center [128, 97] width 23 height 8
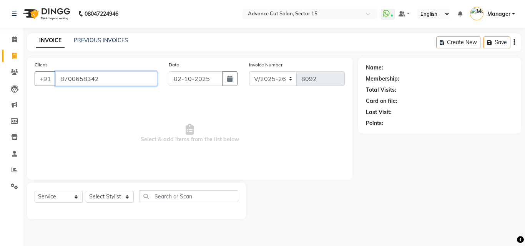
type input "8700658342"
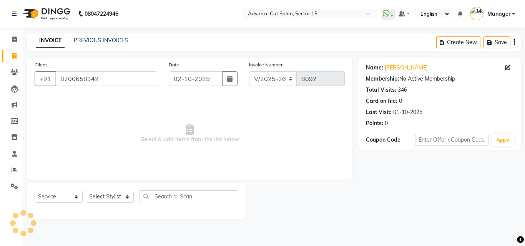
drag, startPoint x: 107, startPoint y: 189, endPoint x: 107, endPoint y: 184, distance: 4.6
click at [108, 189] on div "Select Service Product Membership Package Voucher Prepaid Gift Card Select Styl…" at bounding box center [136, 201] width 219 height 37
click at [125, 200] on select "Select Stylist Advance Cut ASIF FARMAN HAIDER Iqbal KASHISH LUCKY Manager MANOJ…" at bounding box center [110, 197] width 48 height 12
click at [123, 198] on select "Select Stylist Advance Cut ASIF FARMAN HAIDER Iqbal KASHISH LUCKY Manager MANOJ…" at bounding box center [110, 197] width 48 height 12
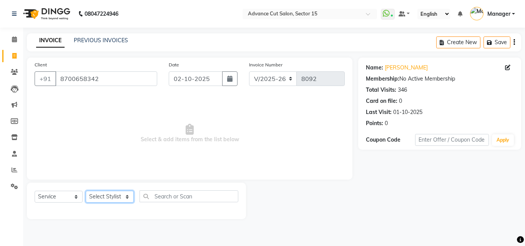
click at [123, 198] on select "Select Stylist Advance Cut ASIF FARMAN HAIDER Iqbal KASHISH LUCKY Manager MANOJ…" at bounding box center [110, 197] width 48 height 12
click at [111, 196] on select "Select Stylist Advance Cut ASIF FARMAN HAIDER Iqbal KASHISH LUCKY Manager MANOJ…" at bounding box center [110, 197] width 48 height 12
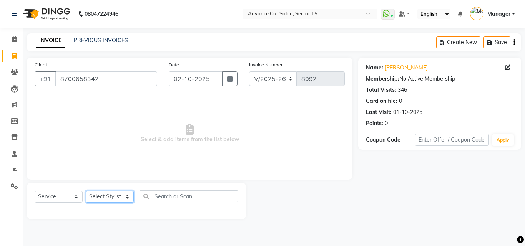
click at [111, 196] on select "Select Stylist Advance Cut ASIF FARMAN HAIDER Iqbal KASHISH LUCKY Manager MANOJ…" at bounding box center [110, 197] width 48 height 12
click at [119, 204] on div "Select Service Product Membership Package Voucher Prepaid Gift Card Select Styl…" at bounding box center [137, 200] width 204 height 18
click at [118, 199] on select "Select Stylist Advance Cut ASIF FARMAN HAIDER Iqbal KASHISH LUCKY Manager MANOJ…" at bounding box center [110, 197] width 48 height 12
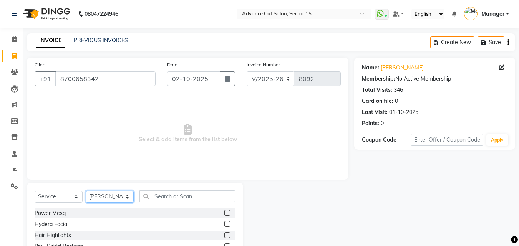
select select "46511"
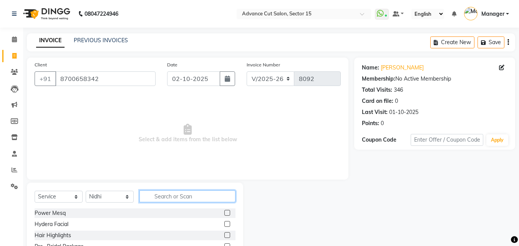
click at [190, 198] on input "text" at bounding box center [188, 197] width 96 height 12
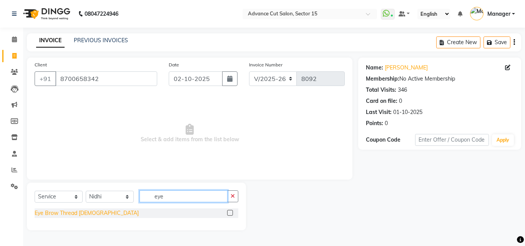
type input "eye"
click at [49, 211] on div "Eye Brow Thread Female" at bounding box center [87, 213] width 104 height 8
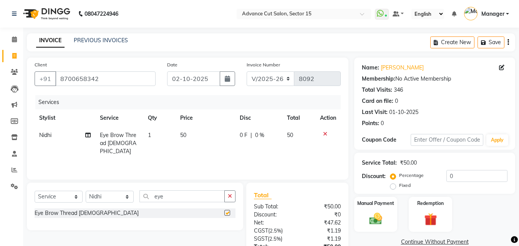
checkbox input "false"
click at [234, 197] on button "button" at bounding box center [229, 197] width 11 height 12
click at [220, 197] on input "text" at bounding box center [182, 197] width 85 height 12
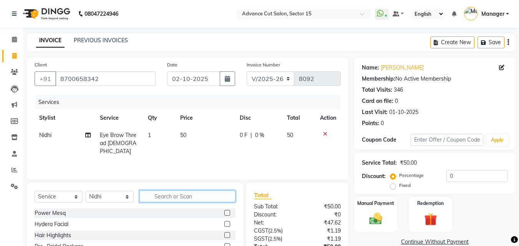
type input "i"
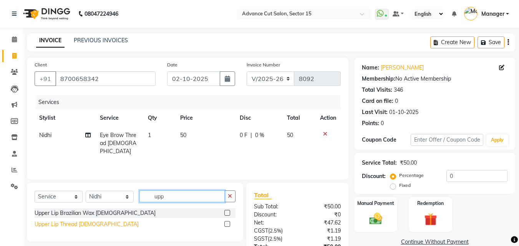
type input "upp"
click at [83, 223] on div "Upper Lip Thread Female" at bounding box center [87, 225] width 104 height 8
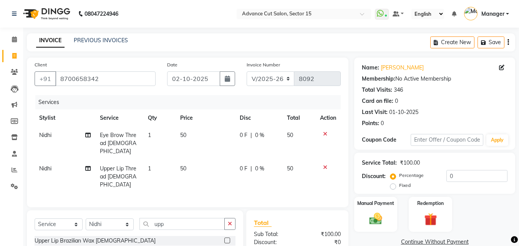
checkbox input "false"
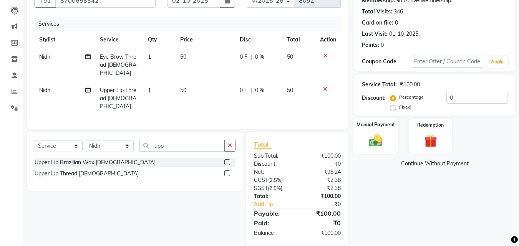
click at [389, 124] on label "Manual Payment" at bounding box center [376, 124] width 38 height 7
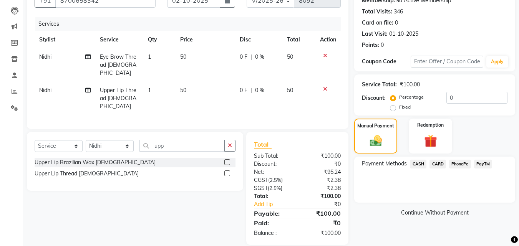
click at [416, 164] on span "CASH" at bounding box center [418, 164] width 17 height 9
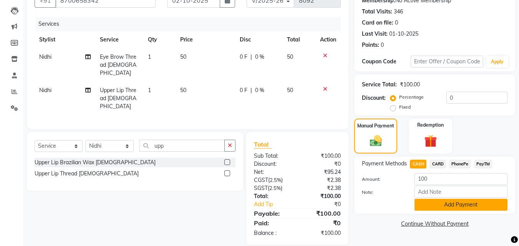
click at [452, 200] on button "Add Payment" at bounding box center [461, 205] width 93 height 12
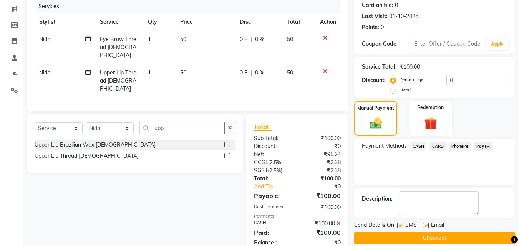
scroll to position [106, 0]
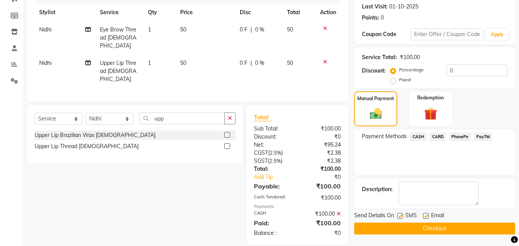
click at [460, 227] on button "Checkout" at bounding box center [434, 229] width 161 height 12
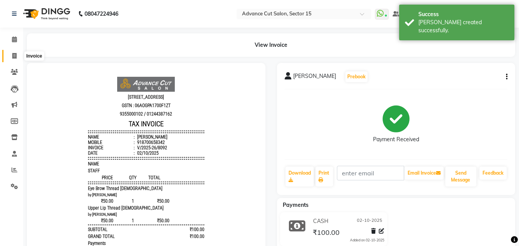
click at [14, 57] on icon at bounding box center [14, 56] width 4 height 6
select select "6255"
select select "service"
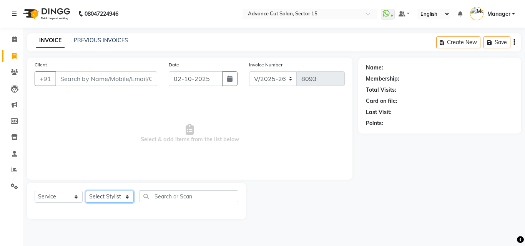
click at [110, 197] on select "Select Stylist Advance Cut ASIF FARMAN HAIDER Iqbal KASHISH LUCKY Manager MANOJ…" at bounding box center [110, 197] width 48 height 12
click at [115, 198] on select "Select Stylist Advance Cut ASIF FARMAN HAIDER Iqbal KASHISH LUCKY Manager MANOJ…" at bounding box center [110, 197] width 48 height 12
select select "46503"
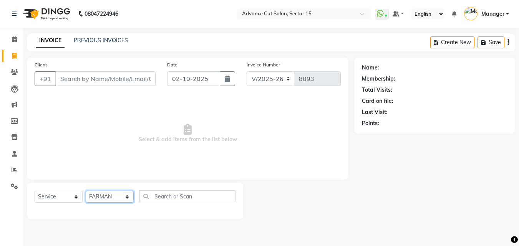
drag, startPoint x: 115, startPoint y: 198, endPoint x: 136, endPoint y: 201, distance: 21.8
click at [115, 198] on select "Select Stylist Advance Cut ASIF FARMAN HAIDER Iqbal KASHISH LUCKY Manager MANOJ…" at bounding box center [110, 197] width 48 height 12
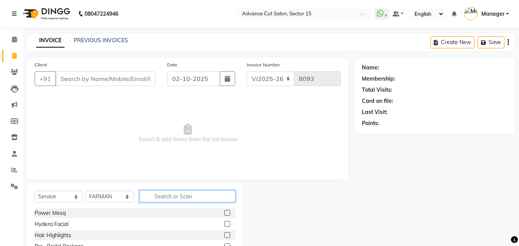
click at [196, 199] on input "text" at bounding box center [188, 197] width 96 height 12
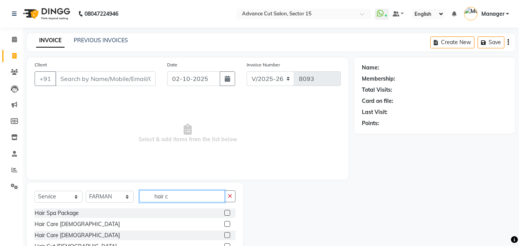
scroll to position [51, 0]
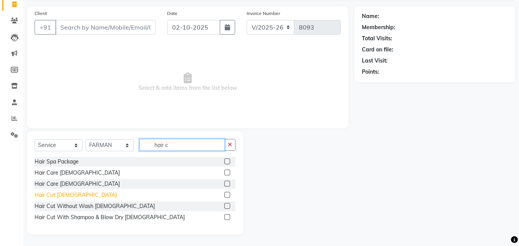
type input "hair c"
click at [63, 194] on div "Hair Cut [DEMOGRAPHIC_DATA]" at bounding box center [76, 195] width 82 height 8
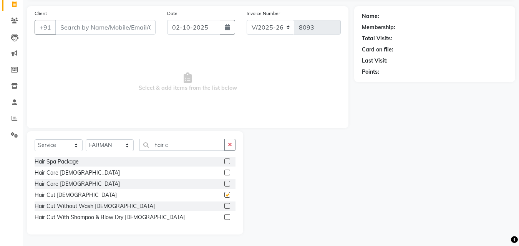
checkbox input "false"
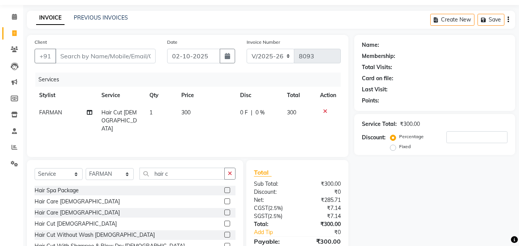
scroll to position [0, 0]
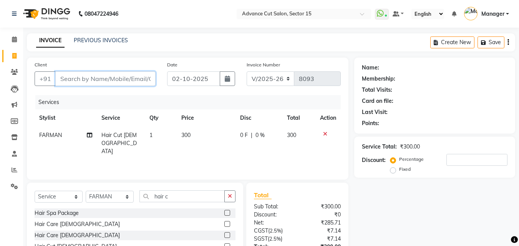
click at [107, 77] on input "Client" at bounding box center [105, 78] width 100 height 15
type input "9"
type input "0"
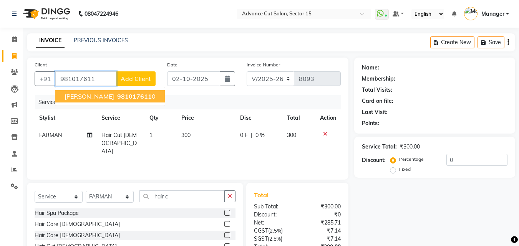
click at [141, 96] on ngb-highlight "981017611 0" at bounding box center [136, 97] width 40 height 8
type input "9810176110"
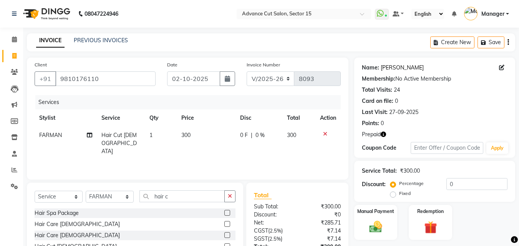
click at [390, 66] on link "Anshu Saini" at bounding box center [402, 68] width 43 height 8
click at [447, 184] on input "0" at bounding box center [477, 184] width 61 height 12
type input "30"
click at [438, 206] on div "Redemption" at bounding box center [430, 222] width 45 height 37
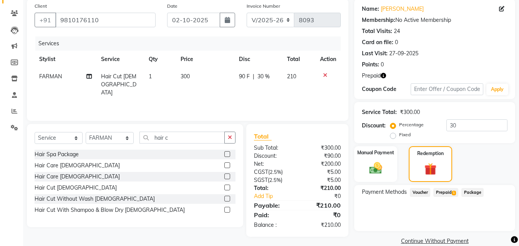
scroll to position [71, 0]
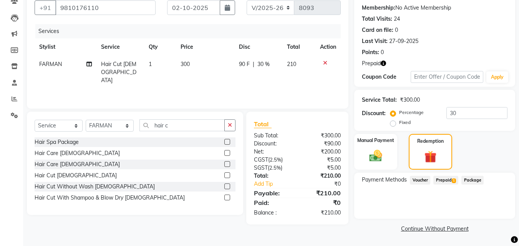
click at [439, 185] on div "Prepaid 1" at bounding box center [444, 181] width 28 height 10
click at [440, 184] on span "Prepaid 1" at bounding box center [445, 180] width 25 height 9
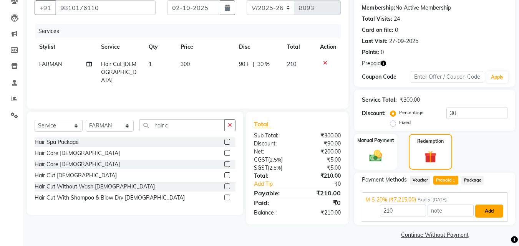
click at [477, 212] on button "Add" at bounding box center [489, 211] width 28 height 13
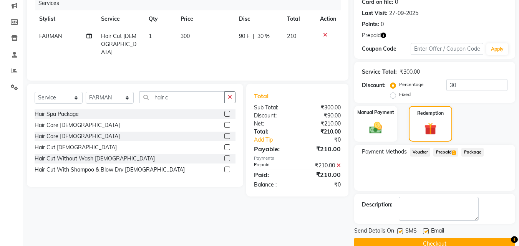
scroll to position [115, 0]
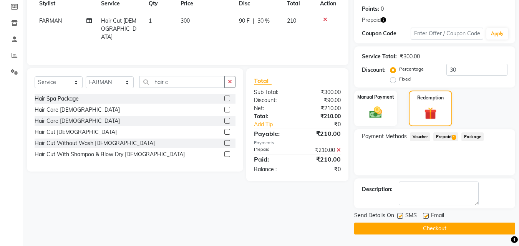
click at [457, 229] on button "Checkout" at bounding box center [434, 229] width 161 height 12
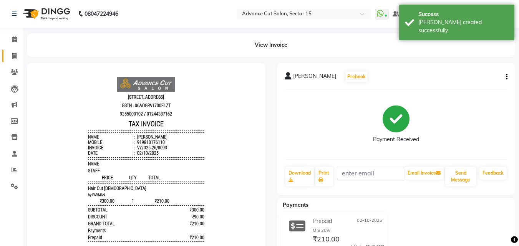
click at [10, 50] on link "Invoice" at bounding box center [11, 56] width 18 height 13
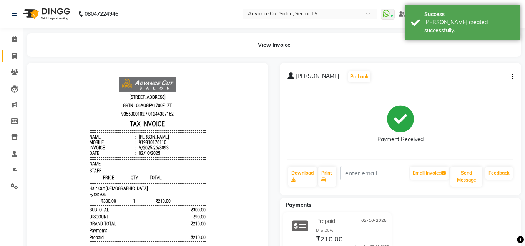
select select "6255"
select select "service"
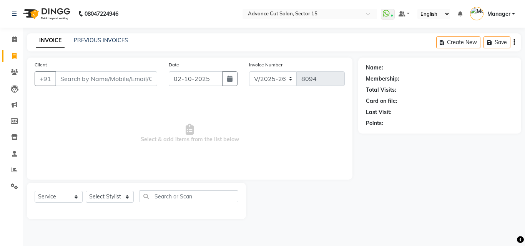
click at [106, 34] on div "08047224946 Select Location × Advance Cut Salon, Sector 15 WhatsApp Status ✕ St…" at bounding box center [262, 123] width 525 height 246
click at [106, 35] on div "INVOICE PREVIOUS INVOICES Create New Save" at bounding box center [274, 42] width 494 height 18
click at [106, 37] on div "PREVIOUS INVOICES" at bounding box center [101, 41] width 54 height 8
click at [106, 39] on div "PREVIOUS INVOICES" at bounding box center [101, 41] width 54 height 8
click at [106, 39] on link "PREVIOUS INVOICES" at bounding box center [101, 40] width 54 height 7
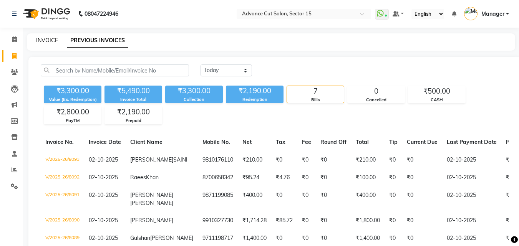
click at [40, 40] on link "INVOICE" at bounding box center [47, 40] width 22 height 7
select select "service"
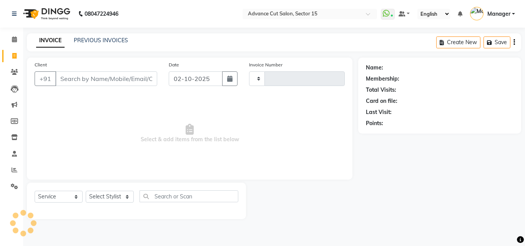
type input "8094"
select select "6255"
click at [143, 77] on input "Client" at bounding box center [106, 78] width 102 height 15
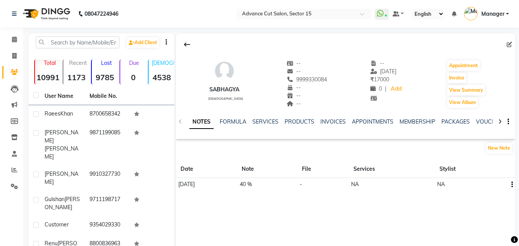
click at [258, 125] on div "SERVICES" at bounding box center [265, 122] width 26 height 8
click at [264, 121] on link "SERVICES" at bounding box center [265, 121] width 26 height 7
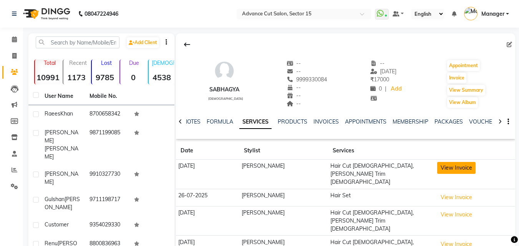
click at [437, 166] on button "View Invoice" at bounding box center [456, 168] width 38 height 12
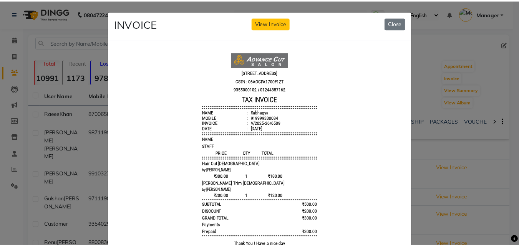
scroll to position [6, 0]
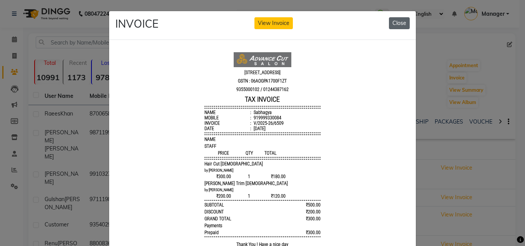
click at [402, 24] on button "Close" at bounding box center [399, 23] width 21 height 12
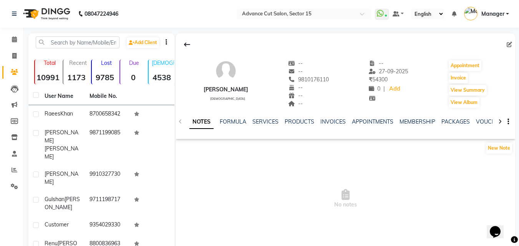
click at [271, 115] on div "NOTES FORMULA SERVICES PRODUCTS INVOICES APPOINTMENTS MEMBERSHIP PACKAGES VOUCH…" at bounding box center [345, 122] width 339 height 27
click at [267, 119] on link "SERVICES" at bounding box center [265, 121] width 26 height 7
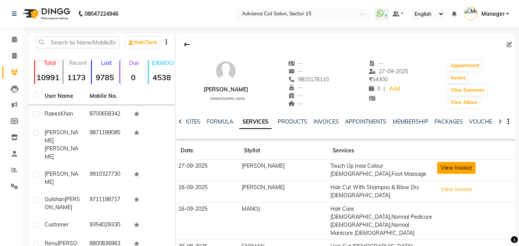
click at [448, 170] on button "View Invoice" at bounding box center [456, 168] width 38 height 12
